Goal: Find specific page/section: Find specific page/section

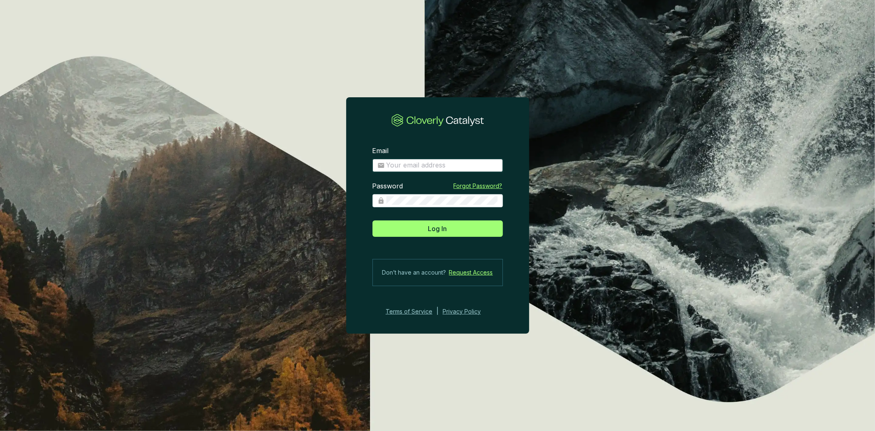
click at [437, 166] on input "Email" at bounding box center [443, 165] width 112 height 9
type input "amelia@bioforestal.mx"
click at [373, 220] on button "Log In" at bounding box center [438, 228] width 130 height 16
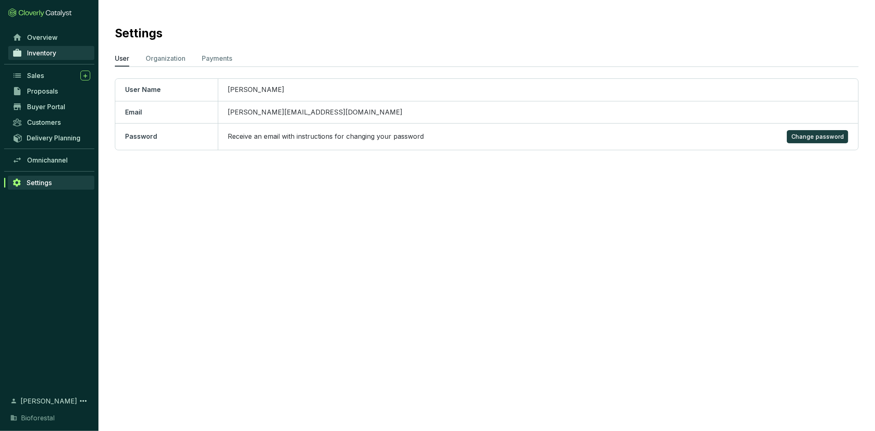
click at [48, 54] on span "Inventory" at bounding box center [41, 53] width 29 height 8
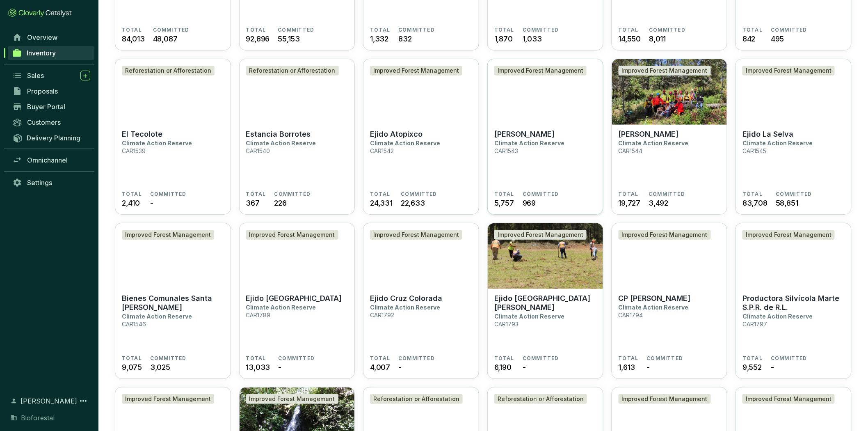
scroll to position [456, 0]
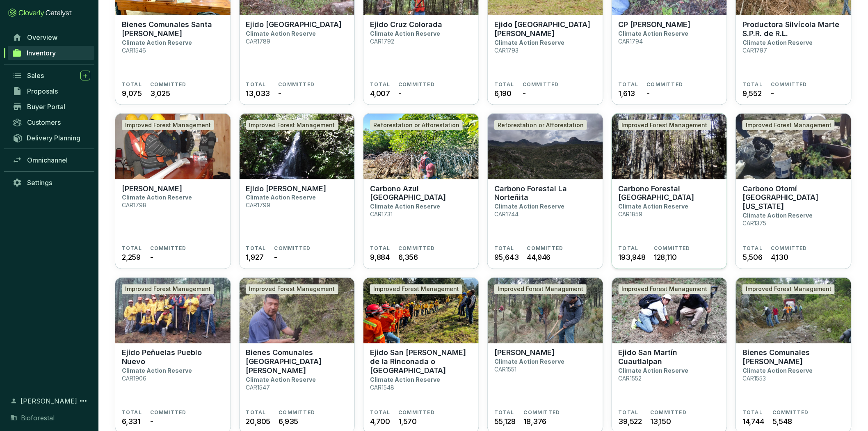
click at [678, 172] on img at bounding box center [669, 147] width 115 height 66
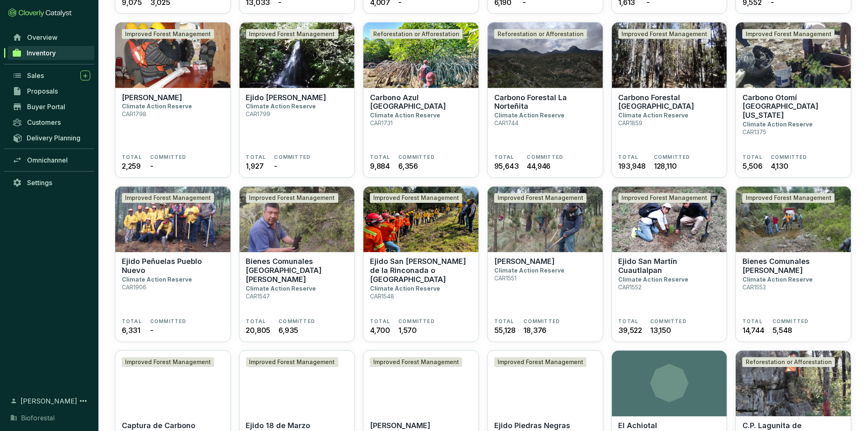
scroll to position [821, 0]
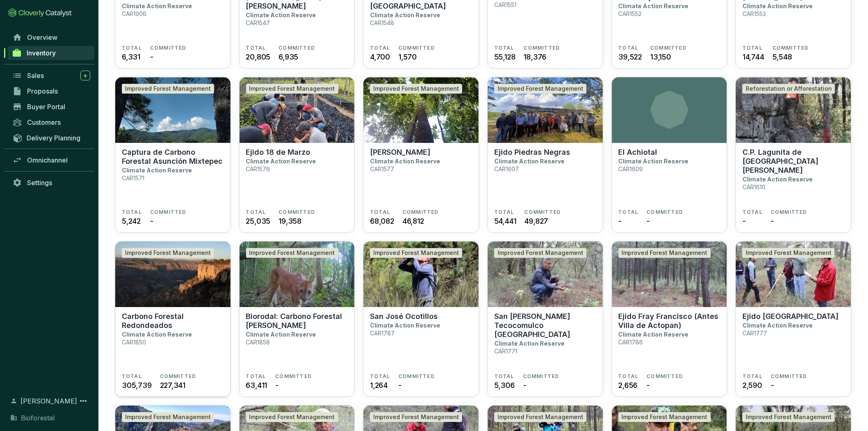
click at [133, 292] on img at bounding box center [172, 274] width 115 height 66
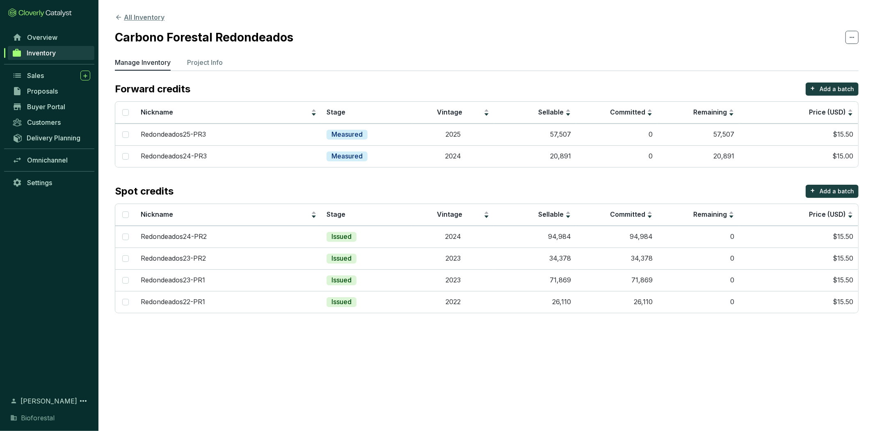
click at [133, 20] on button "All Inventory" at bounding box center [140, 17] width 50 height 10
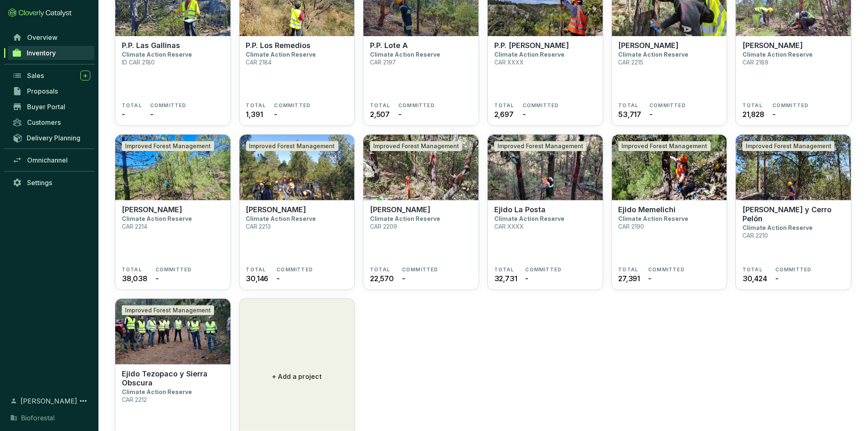
scroll to position [1792, 0]
